Goal: Book appointment/travel/reservation

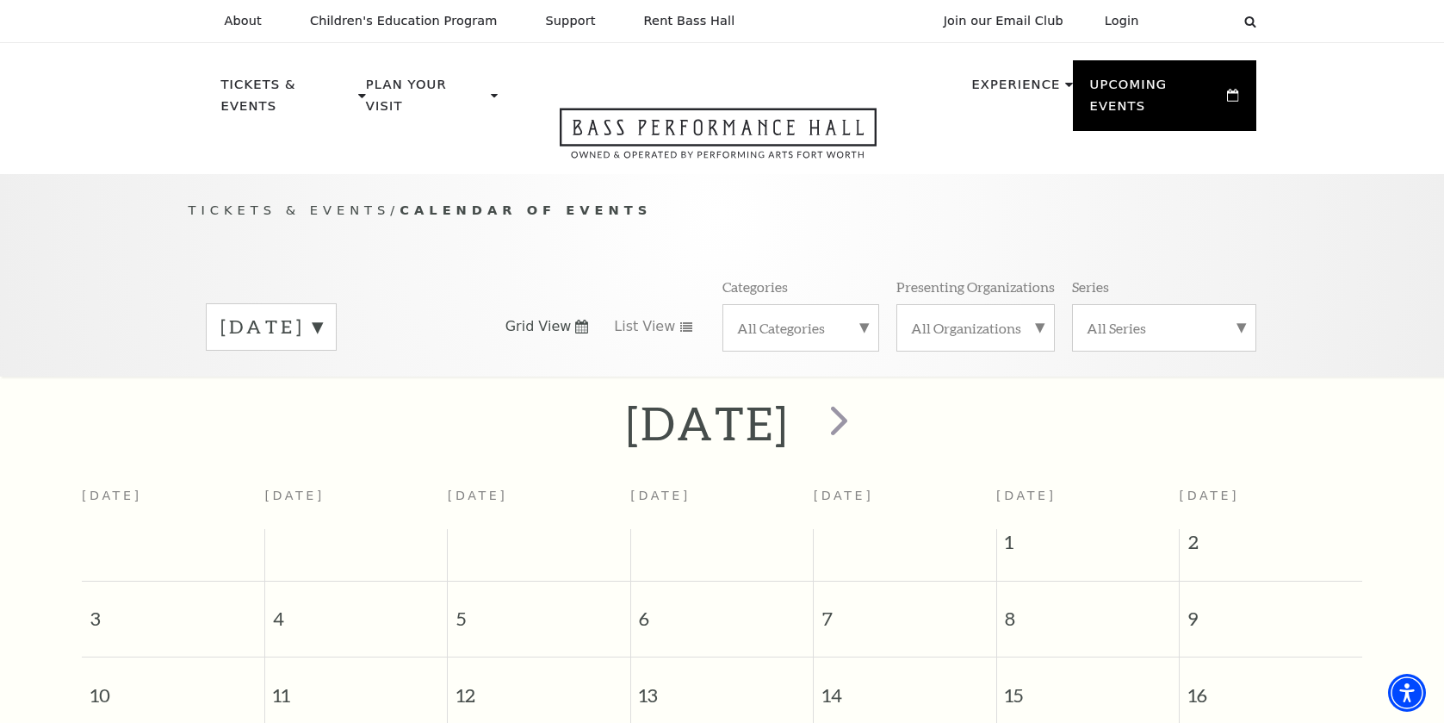
scroll to position [152, 0]
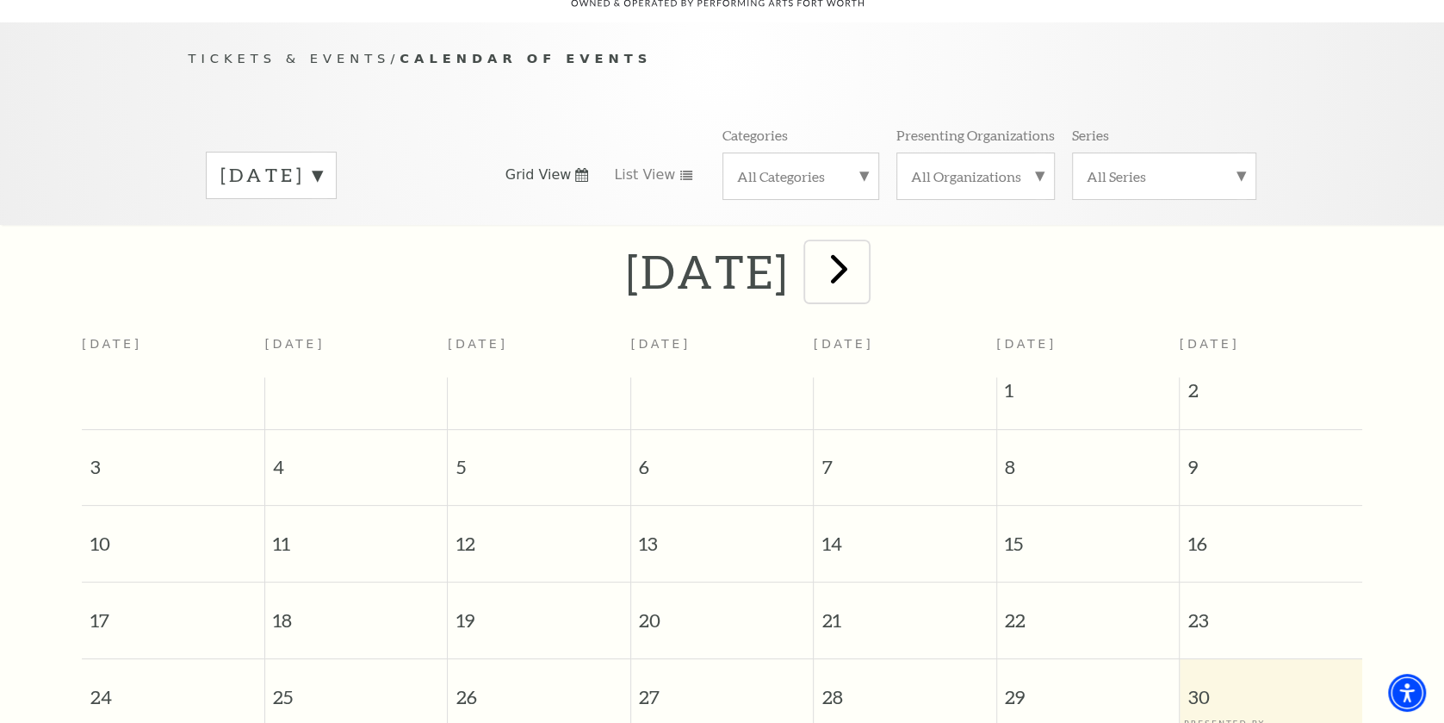
click at [864, 276] on span "next" at bounding box center [839, 268] width 49 height 49
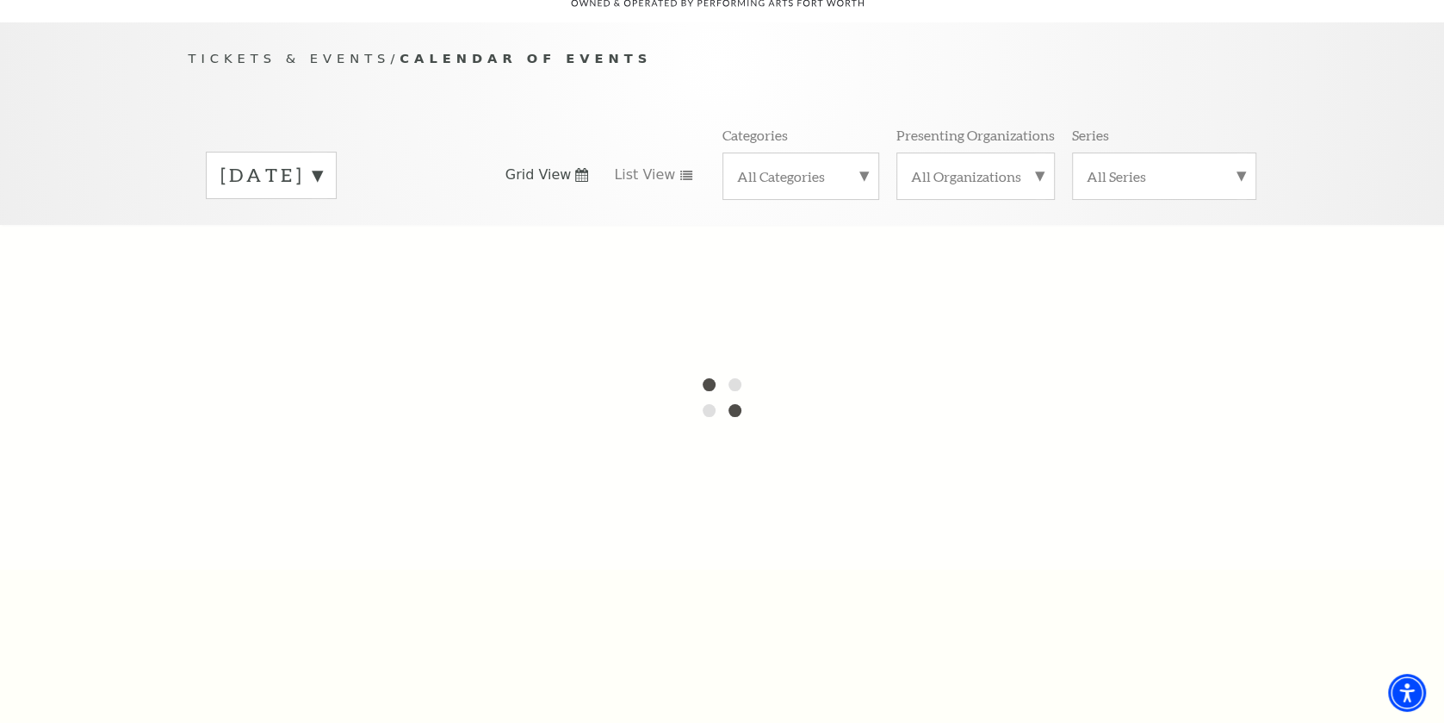
click at [322, 171] on label "August 2025" at bounding box center [272, 175] width 102 height 27
click at [322, 207] on label "September 2025" at bounding box center [272, 211] width 102 height 37
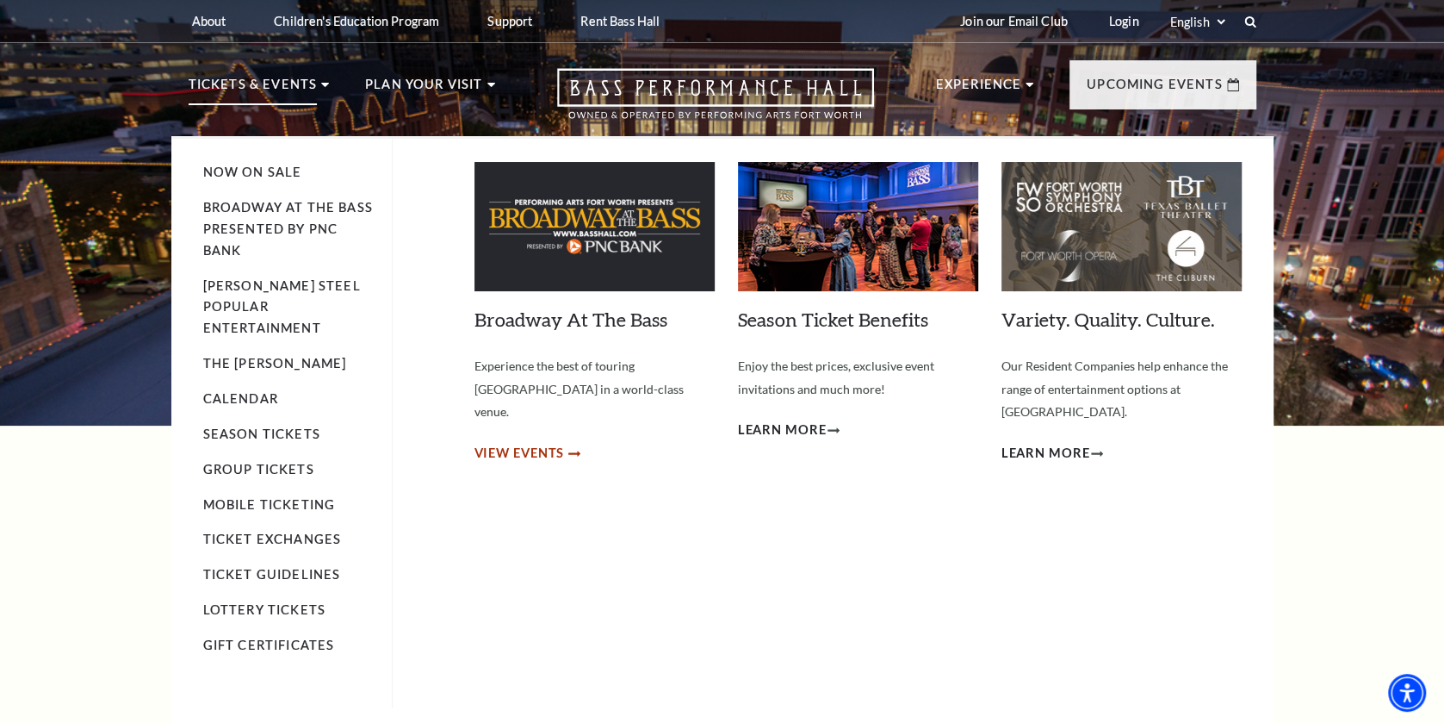
click at [512, 443] on span "View Events" at bounding box center [520, 454] width 90 height 22
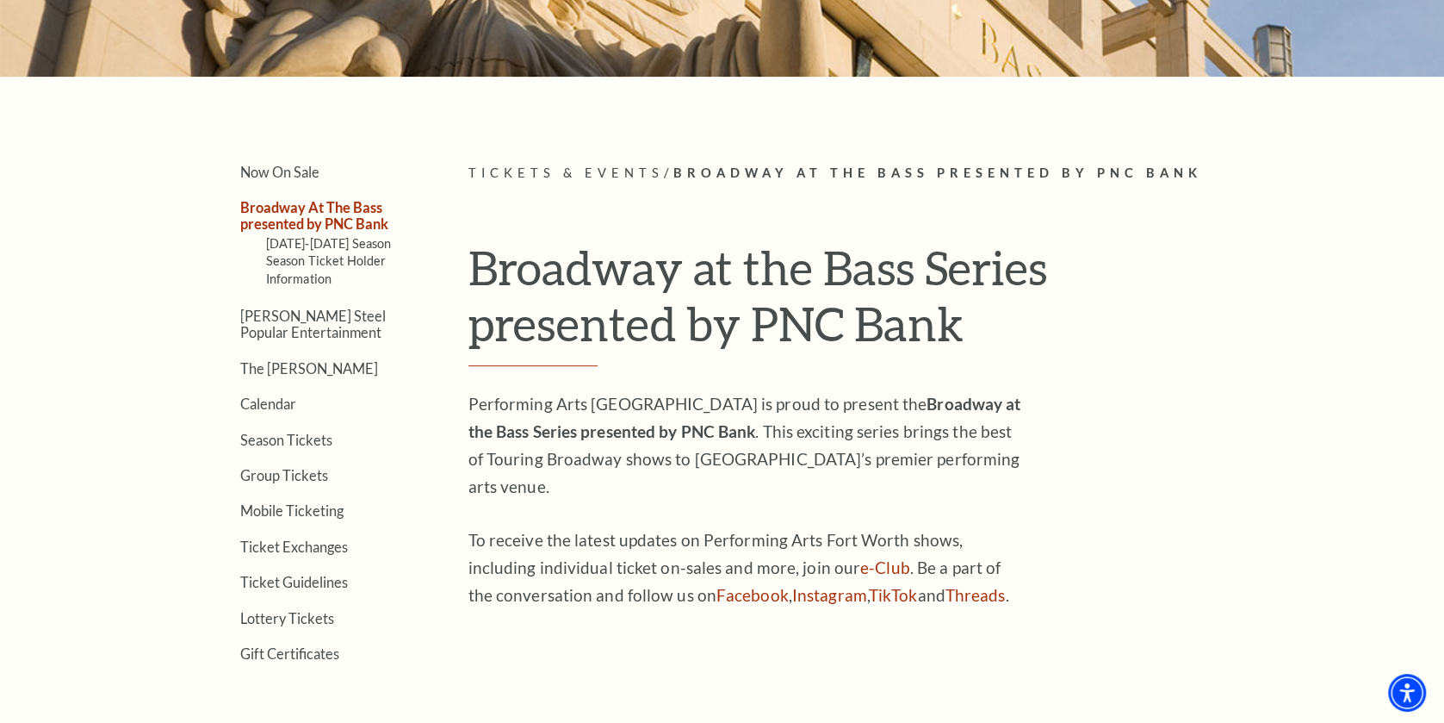
scroll to position [319, 0]
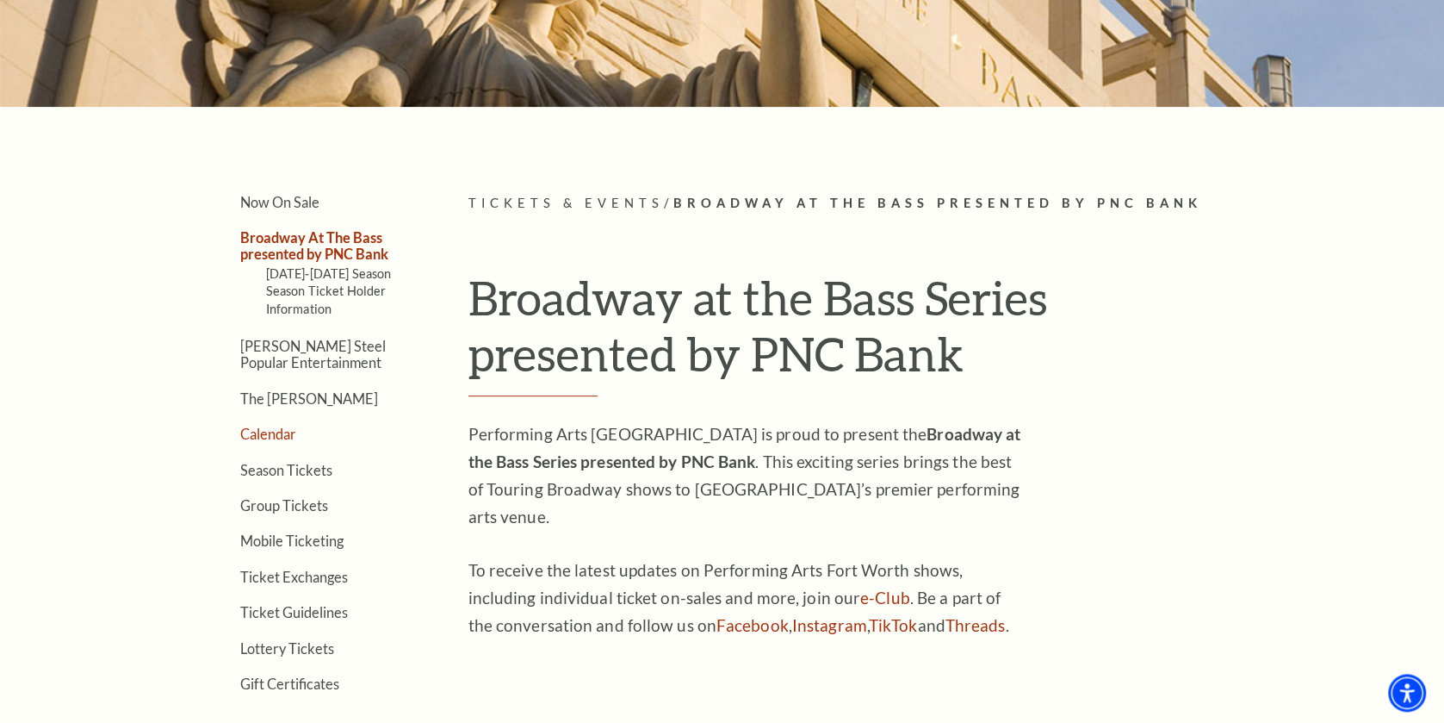
click at [260, 432] on link "Calendar" at bounding box center [268, 433] width 56 height 16
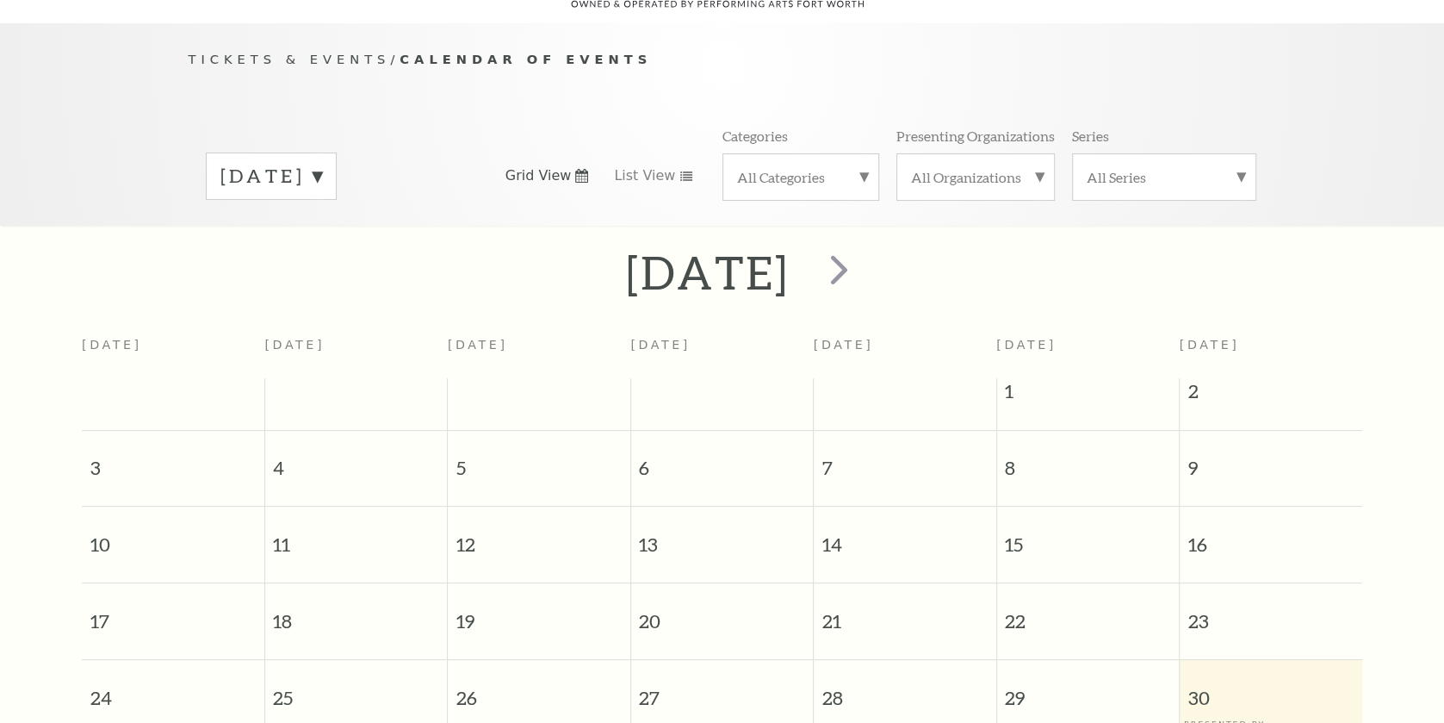
scroll to position [152, 0]
click at [864, 278] on span "next" at bounding box center [839, 268] width 49 height 49
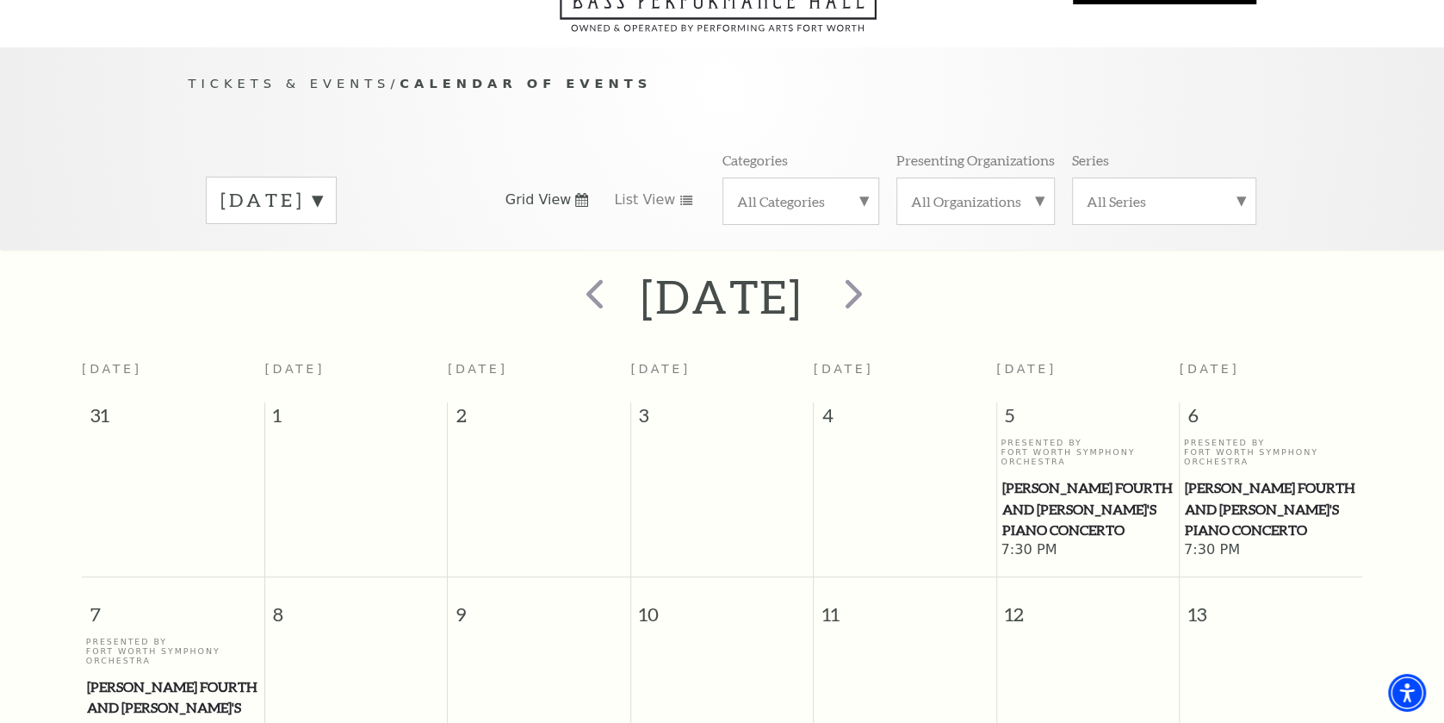
scroll to position [84, 0]
